Goal: Find specific page/section: Find specific page/section

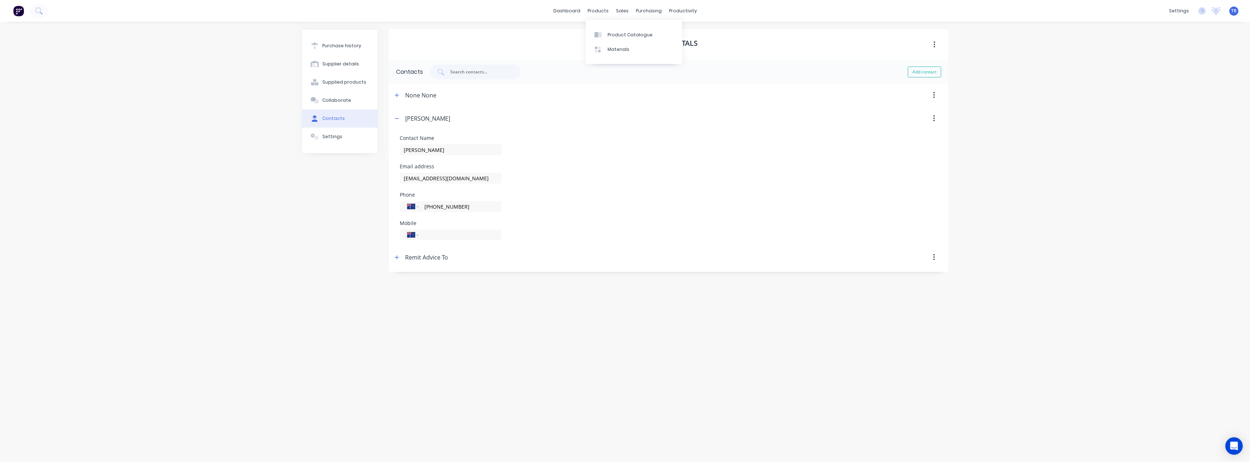
select select "AU"
click at [612, 33] on div "Product Catalogue" at bounding box center [630, 35] width 45 height 7
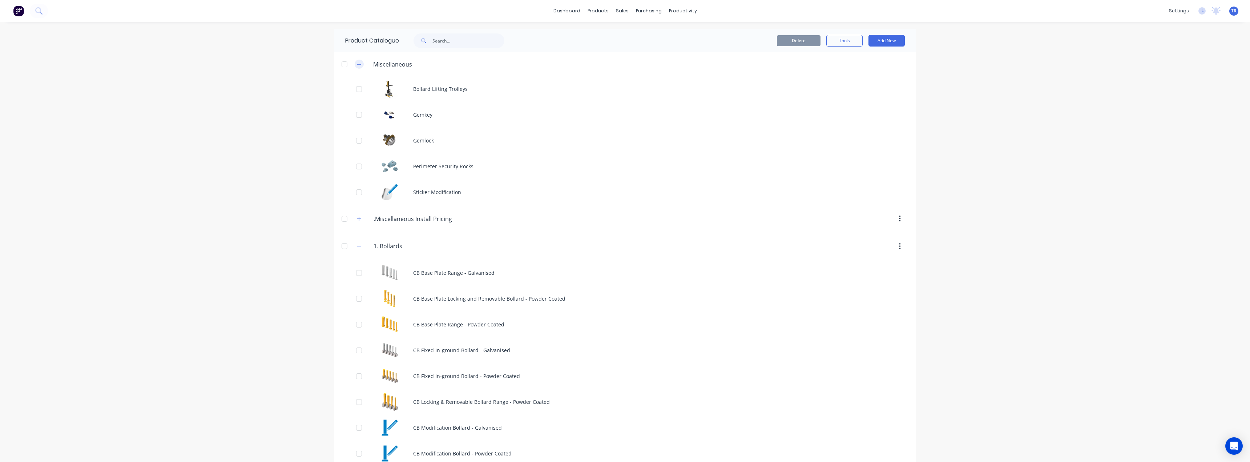
click at [355, 61] on button "button" at bounding box center [359, 64] width 9 height 9
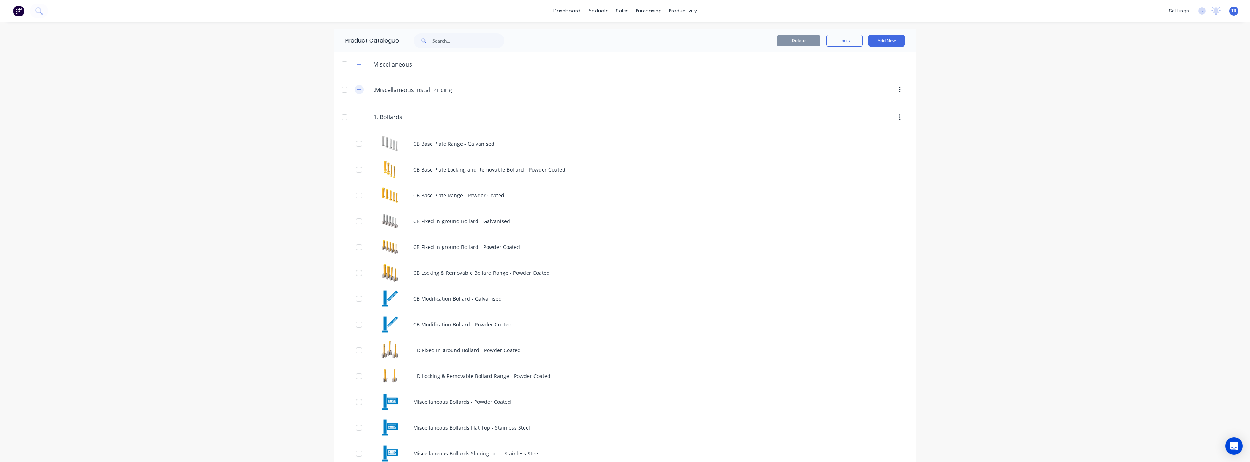
click at [357, 88] on icon "button" at bounding box center [359, 89] width 4 height 5
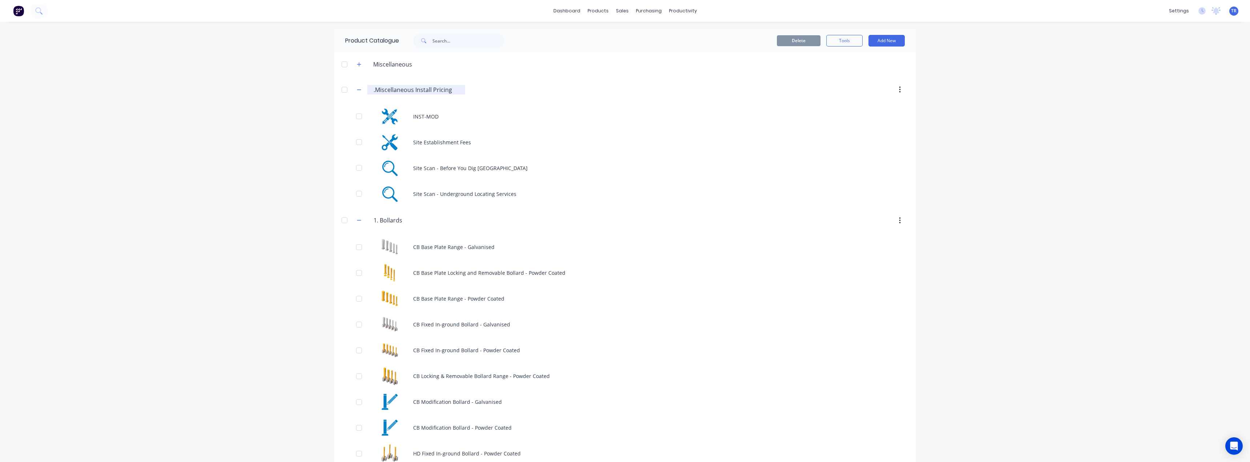
drag, startPoint x: 450, startPoint y: 89, endPoint x: 431, endPoint y: 92, distance: 19.2
click at [431, 92] on input ".Miscellaneous Install Pricing" at bounding box center [417, 89] width 86 height 9
type input ".Miscellaneous Install"
click at [313, 103] on div "dashboard products sales purchasing productivity dashboard products Product Cat…" at bounding box center [625, 231] width 1250 height 462
click at [357, 89] on icon "button" at bounding box center [359, 89] width 4 height 5
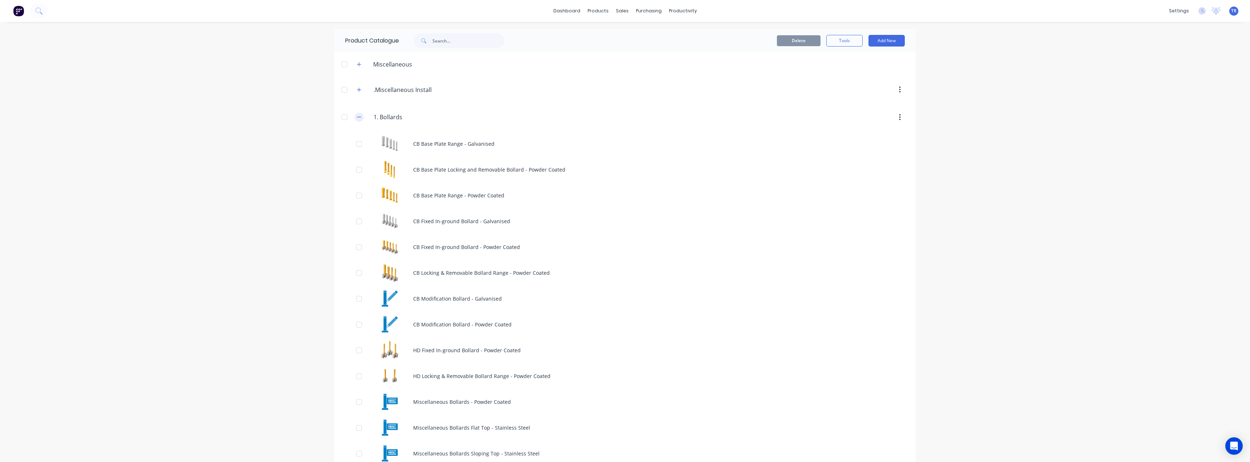
click at [358, 119] on icon "button" at bounding box center [359, 117] width 4 height 5
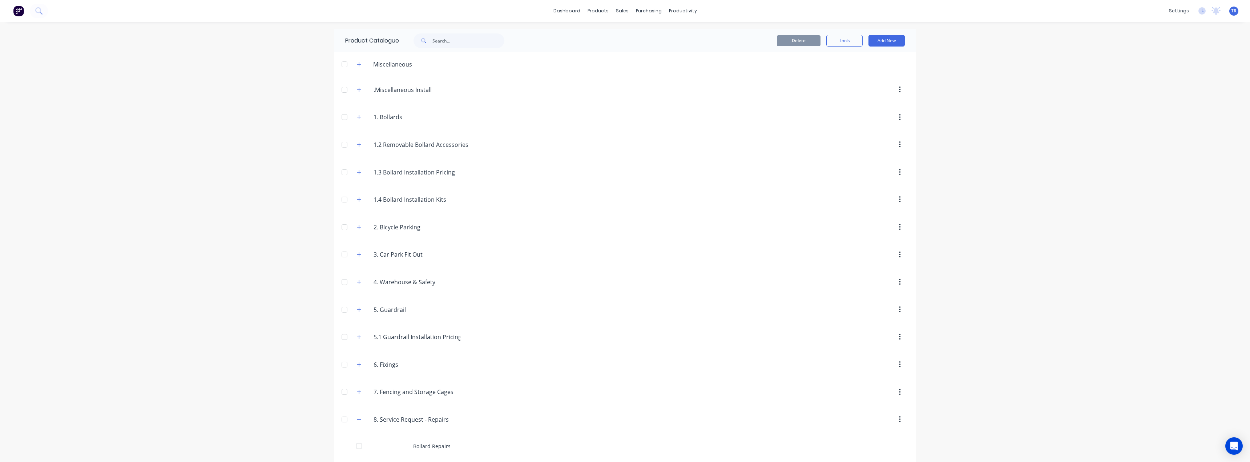
drag, startPoint x: 441, startPoint y: 339, endPoint x: 466, endPoint y: 336, distance: 25.2
click at [466, 336] on header "5.1.Guardrail.Installation.Pricing 5.1 Guardrail Installation Pricing" at bounding box center [625, 337] width 582 height 28
type input "5.1 Guardrail Installation"
click at [268, 342] on div "dashboard products sales purchasing productivity dashboard products Product Cat…" at bounding box center [625, 231] width 1250 height 462
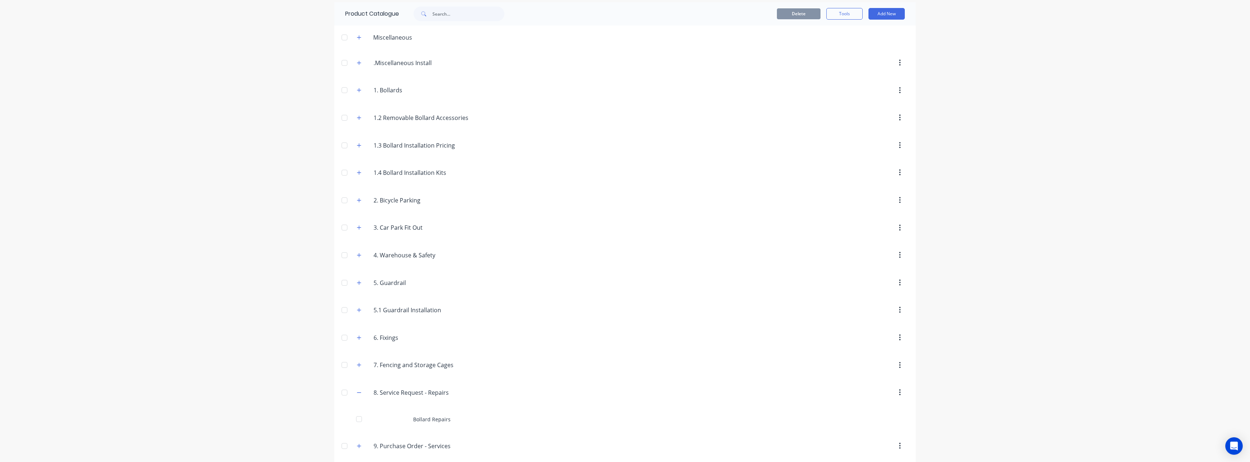
scroll to position [59, 0]
click at [359, 358] on icon "button" at bounding box center [359, 360] width 4 height 5
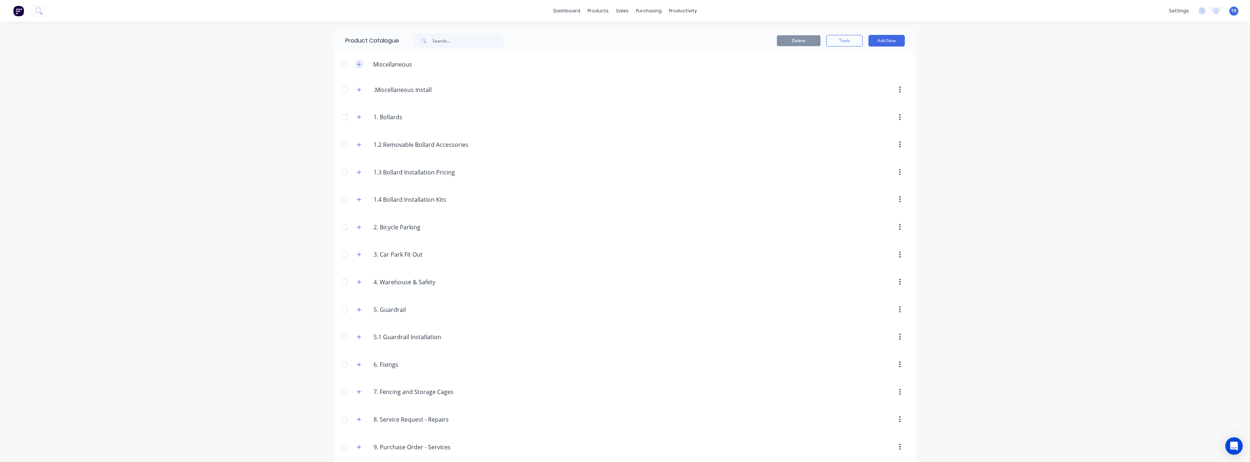
click at [360, 64] on button "button" at bounding box center [359, 64] width 9 height 9
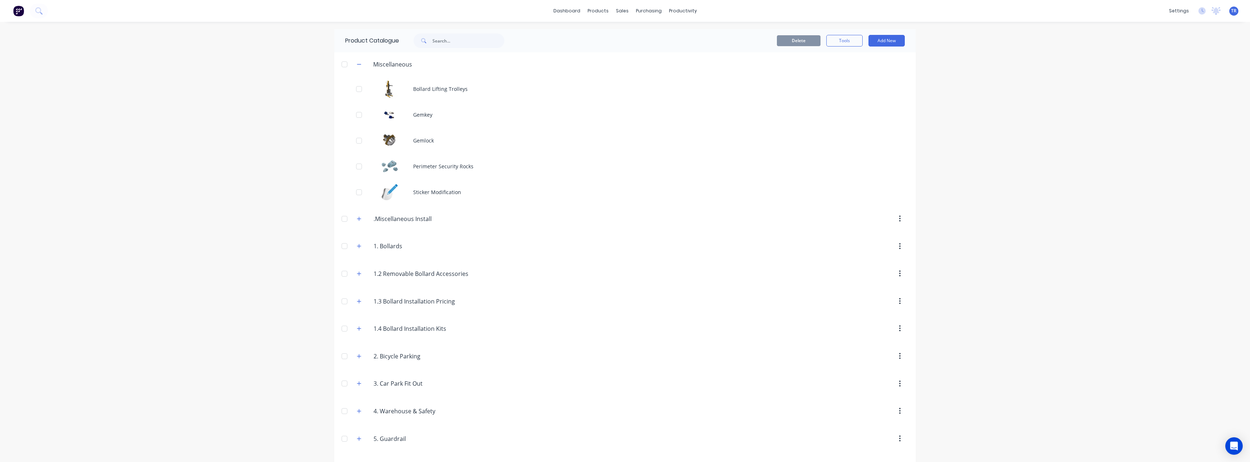
click at [368, 61] on div "Miscellaneous" at bounding box center [393, 64] width 51 height 9
click at [360, 62] on button "button" at bounding box center [359, 64] width 9 height 9
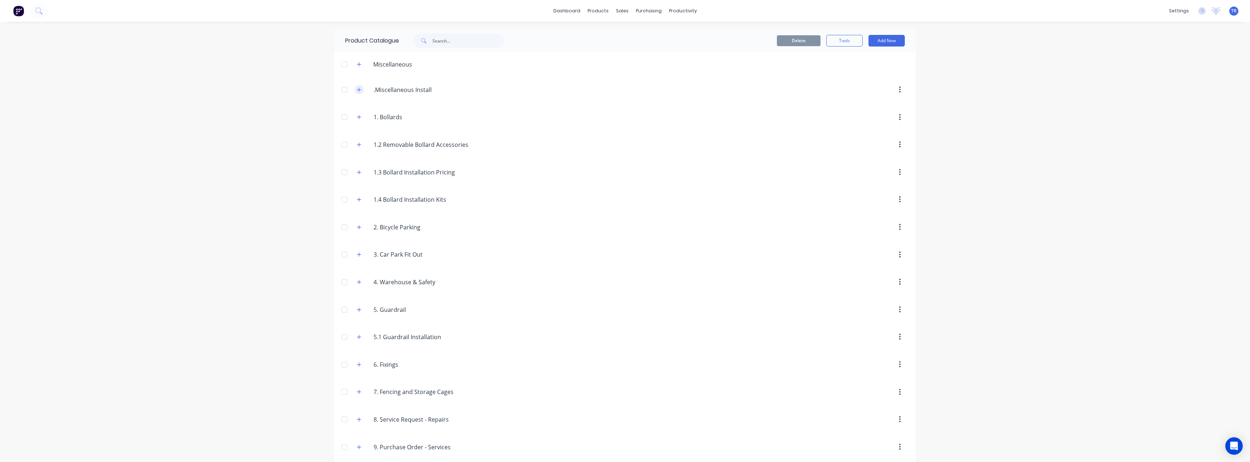
click at [357, 90] on icon "button" at bounding box center [359, 90] width 4 height 4
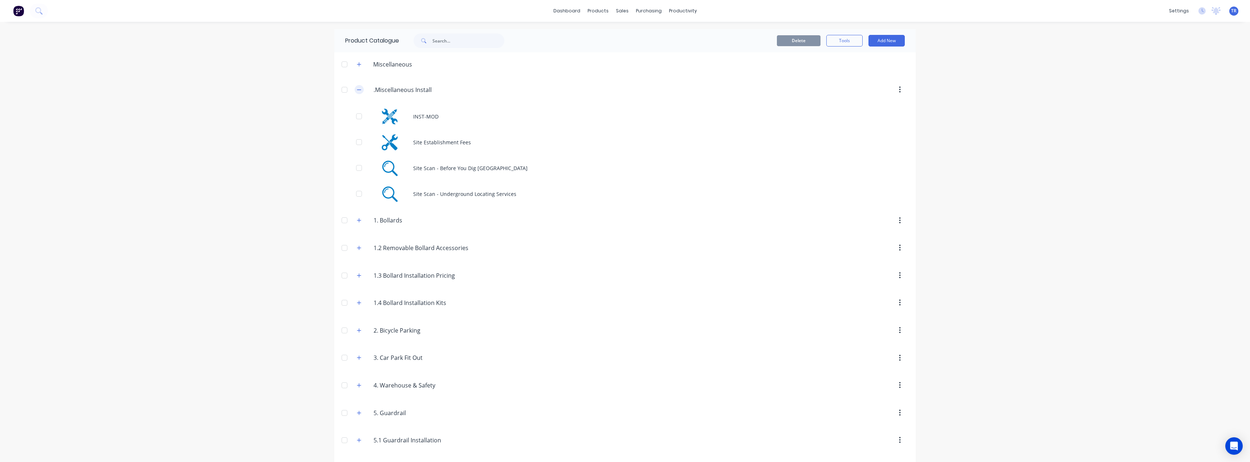
click at [357, 88] on icon "button" at bounding box center [359, 89] width 4 height 5
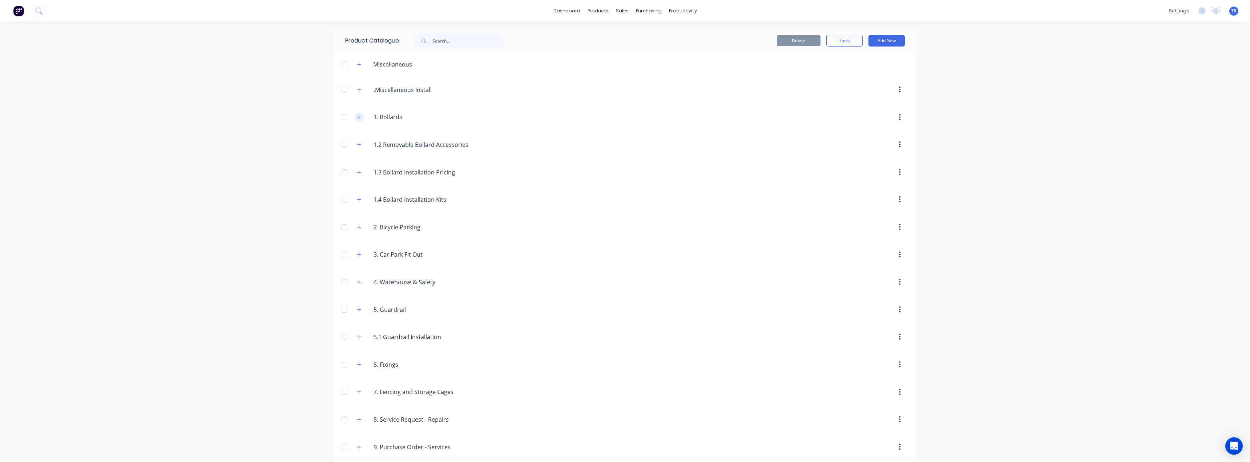
click at [355, 117] on button "button" at bounding box center [359, 117] width 9 height 9
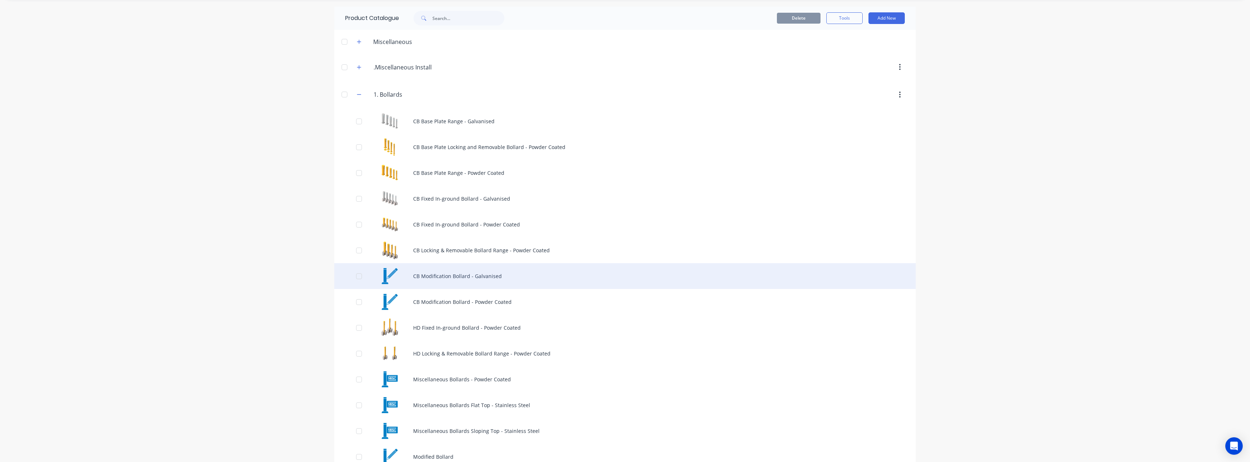
scroll to position [182, 0]
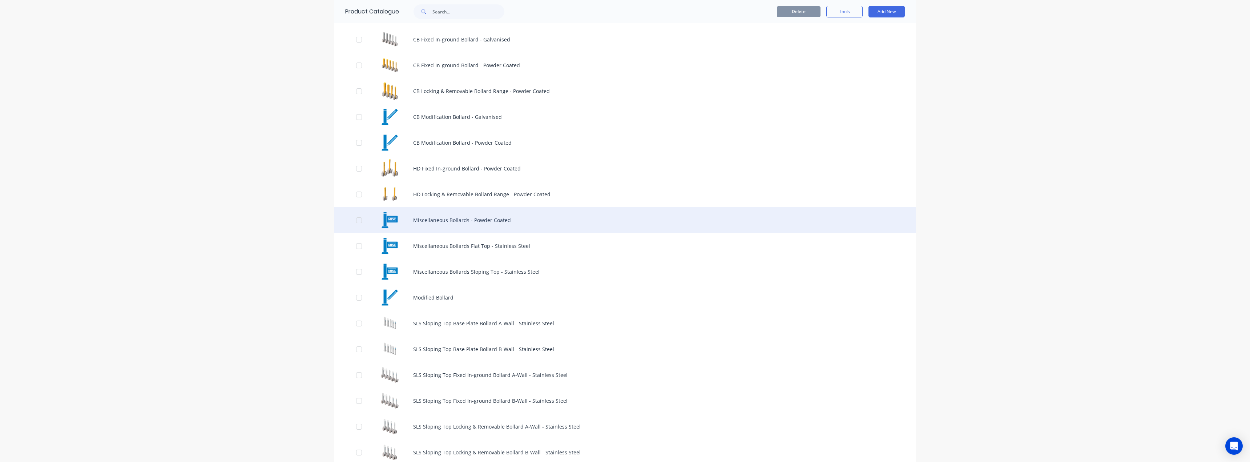
click at [433, 219] on div "Miscellaneous Bollards - Powder Coated" at bounding box center [625, 220] width 582 height 26
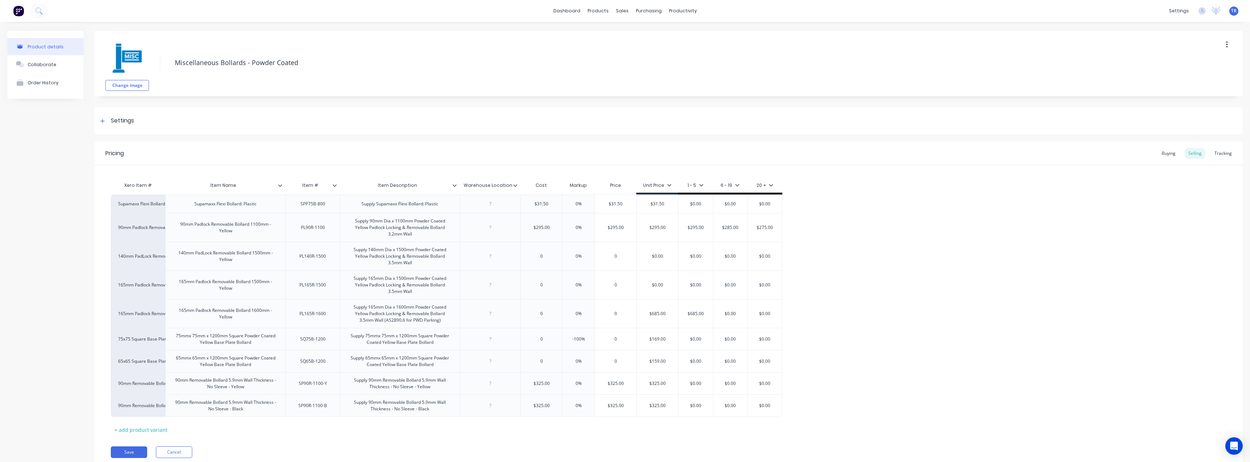
type textarea "x"
click at [175, 454] on button "Cancel" at bounding box center [174, 452] width 36 height 12
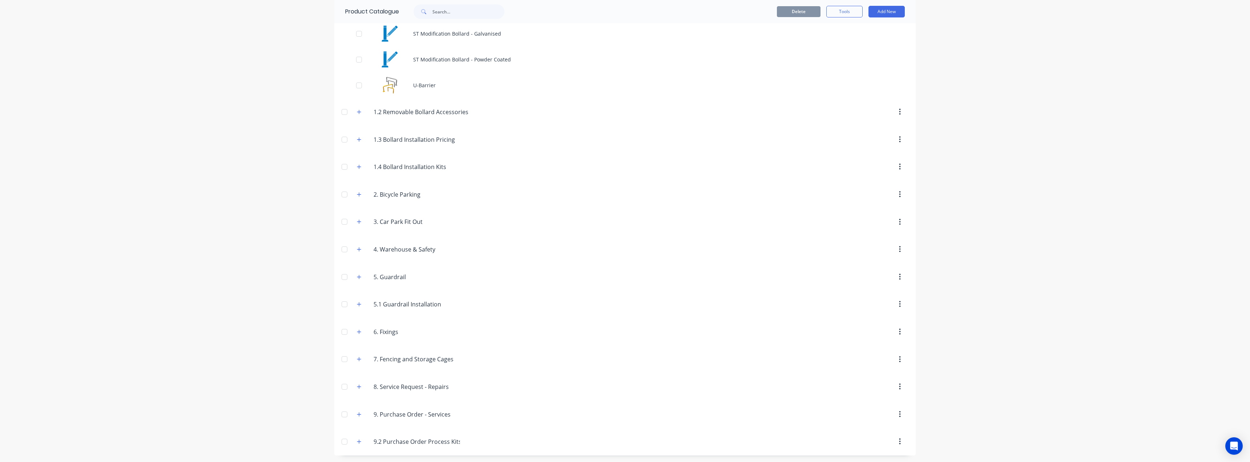
scroll to position [963, 0]
click at [357, 222] on icon "button" at bounding box center [359, 220] width 4 height 5
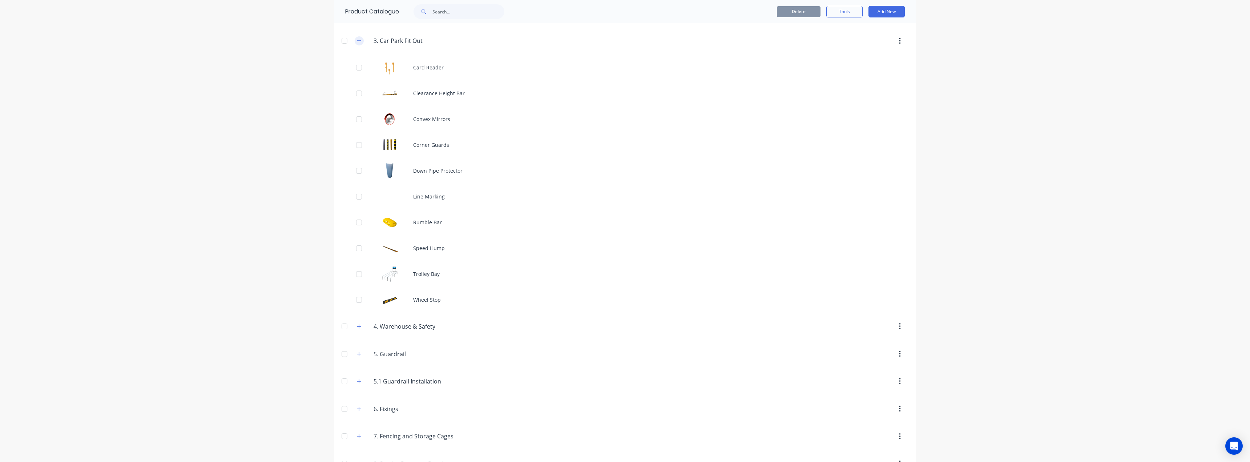
scroll to position [1144, 0]
click at [358, 326] on icon "button" at bounding box center [359, 324] width 4 height 5
